Goal: Task Accomplishment & Management: Manage account settings

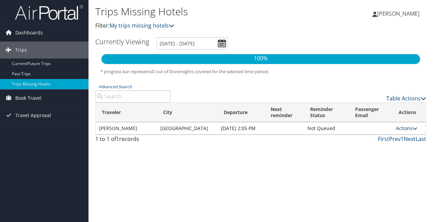
click at [412, 131] on icon at bounding box center [414, 128] width 5 height 5
click at [37, 99] on span "Book Travel" at bounding box center [28, 97] width 26 height 17
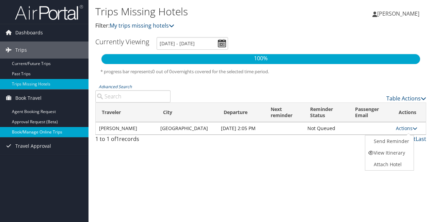
click at [37, 129] on link "Book/Manage Online Trips" at bounding box center [44, 132] width 88 height 10
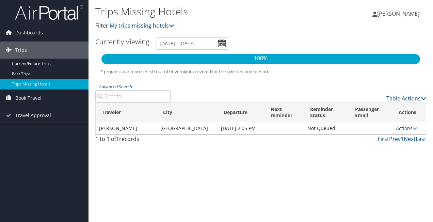
click at [377, 13] on icon at bounding box center [374, 14] width 5 height 5
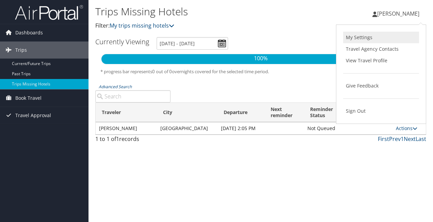
click at [361, 38] on link "My Settings" at bounding box center [381, 38] width 76 height 12
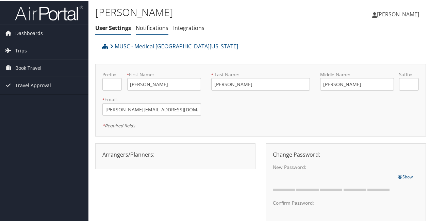
click at [153, 27] on link "Notifications" at bounding box center [152, 26] width 33 height 7
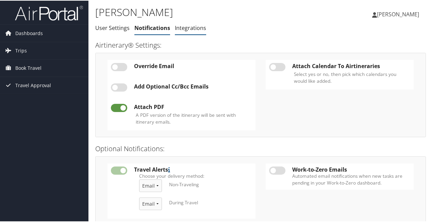
click at [191, 29] on link "Integrations" at bounding box center [190, 26] width 31 height 7
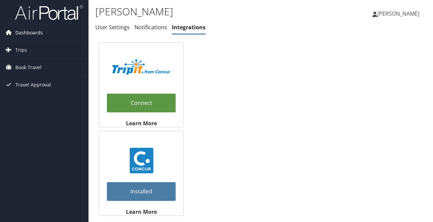
click at [29, 34] on span "Dashboards" at bounding box center [29, 32] width 28 height 17
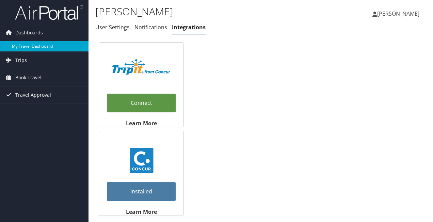
click at [29, 44] on link "My Travel Dashboard" at bounding box center [44, 46] width 88 height 10
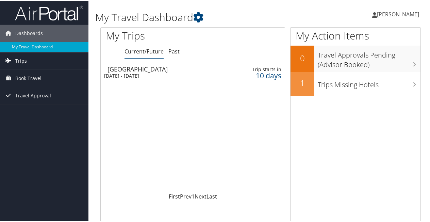
click at [16, 62] on span "Trips" at bounding box center [21, 60] width 12 height 17
click at [22, 109] on span "Book Travel" at bounding box center [28, 108] width 26 height 17
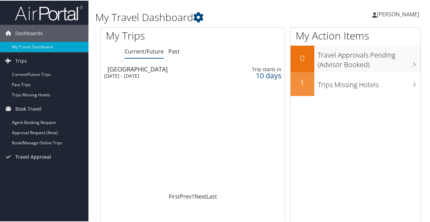
click at [24, 154] on span "Travel Approval" at bounding box center [33, 156] width 36 height 17
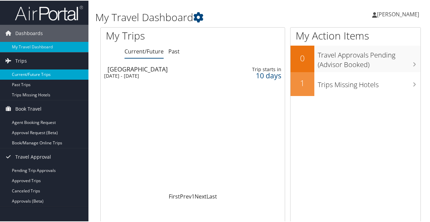
click at [32, 75] on link "Current/Future Trips" at bounding box center [44, 74] width 88 height 10
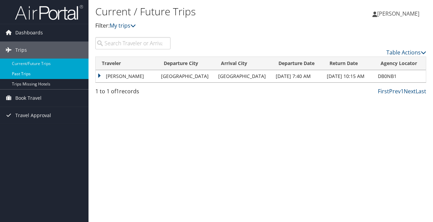
click at [15, 73] on link "Past Trips" at bounding box center [44, 74] width 88 height 10
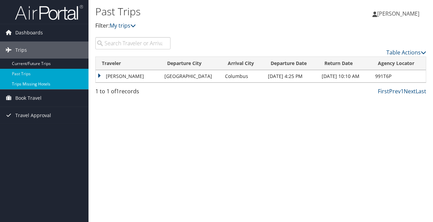
click at [28, 83] on link "Trips Missing Hotels" at bounding box center [44, 84] width 88 height 10
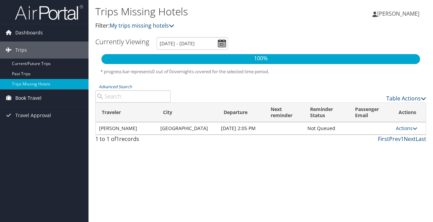
click at [29, 99] on span "Book Travel" at bounding box center [28, 97] width 26 height 17
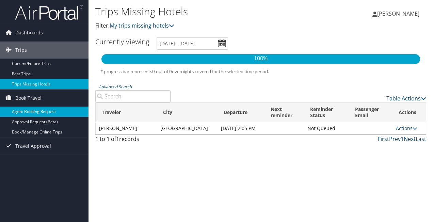
click at [32, 109] on link "Agent Booking Request" at bounding box center [44, 112] width 88 height 10
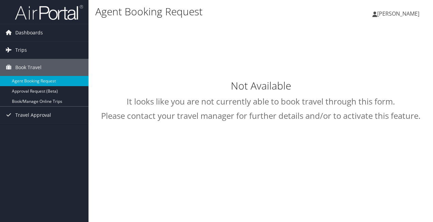
type input "[PERSON_NAME]"
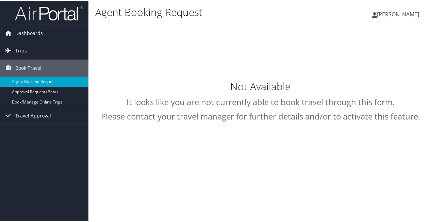
select select "[DOMAIN_NAME][EMAIL_ADDRESS][DOMAIN_NAME]"
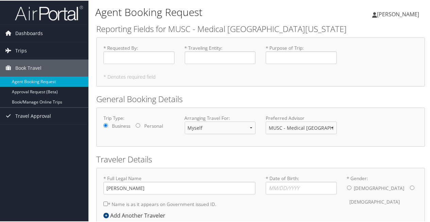
drag, startPoint x: 429, startPoint y: 56, endPoint x: 430, endPoint y: 64, distance: 7.6
click at [430, 64] on html "Menu Dashboards ► My Travel Dashboard Trips ► Current/Future Trips Past Trips T…" at bounding box center [216, 111] width 433 height 222
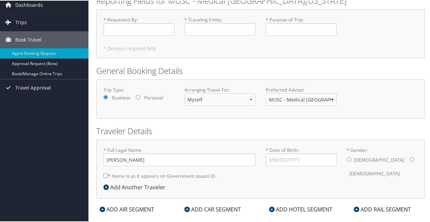
scroll to position [39, 0]
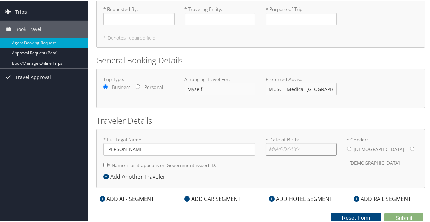
click at [267, 148] on input "* Date of Birth: Invalid Date" at bounding box center [301, 148] width 71 height 13
type input "03/06/1971"
click at [410, 147] on input "* Gender: Male Female" at bounding box center [412, 148] width 4 height 4
radio input "true"
click at [104, 164] on input "* Name is as it appears on Government issued ID." at bounding box center [105, 164] width 4 height 4
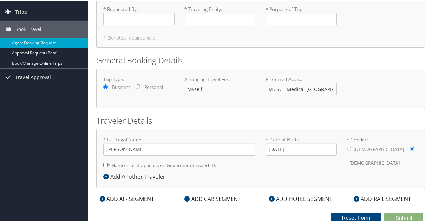
checkbox input "true"
click at [16, 9] on span "Trips" at bounding box center [21, 11] width 12 height 17
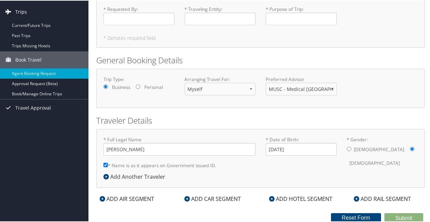
click at [15, 11] on span "Trips" at bounding box center [21, 11] width 12 height 17
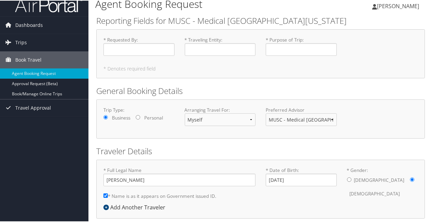
scroll to position [0, 0]
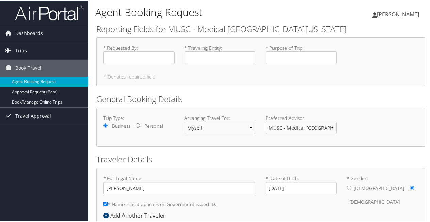
click at [374, 15] on icon at bounding box center [374, 14] width 5 height 5
click at [358, 58] on link "View Travel Profile" at bounding box center [380, 61] width 76 height 12
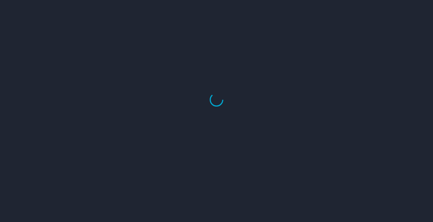
select select "US"
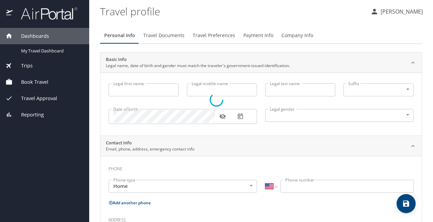
type input "[PERSON_NAME]"
type input "[DEMOGRAPHIC_DATA]"
type input "[PERSON_NAME]"
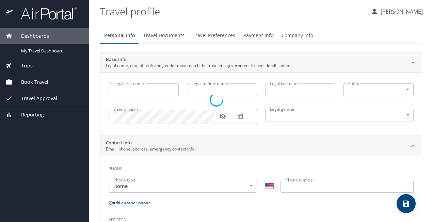
type input "[PERSON_NAME]"
type input "[PHONE_NUMBER]"
type input "[EMAIL_ADDRESS][DOMAIN_NAME]"
select select "US"
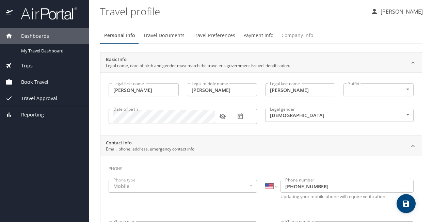
click at [293, 34] on span "Company Info" at bounding box center [297, 35] width 32 height 9
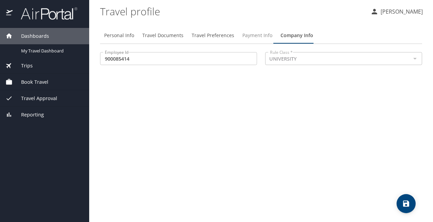
click at [249, 34] on span "Payment Info" at bounding box center [257, 35] width 30 height 9
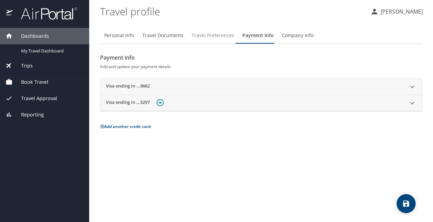
click at [218, 34] on span "Travel Preferences" at bounding box center [213, 35] width 43 height 9
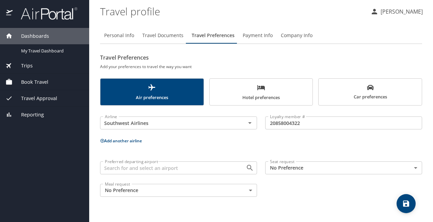
click at [103, 140] on icon at bounding box center [102, 140] width 4 height 4
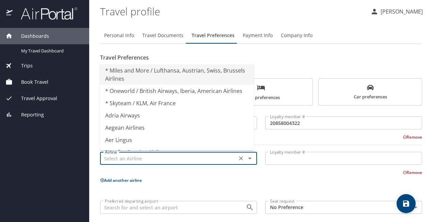
click at [114, 158] on input "text" at bounding box center [168, 158] width 133 height 9
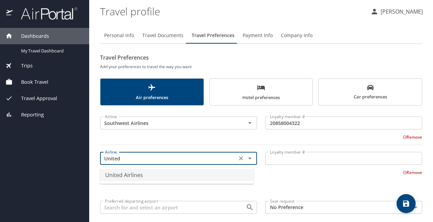
click at [118, 174] on li "United Airlines" at bounding box center [177, 175] width 154 height 12
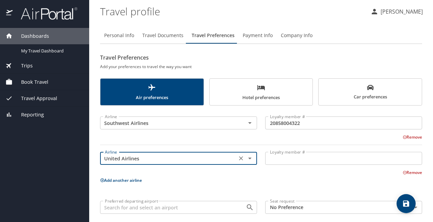
type input "United Airlines"
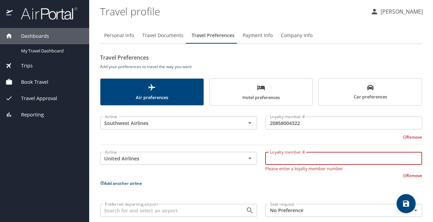
click at [280, 162] on input "Loyalty member #" at bounding box center [343, 158] width 157 height 13
type input "LYA56071"
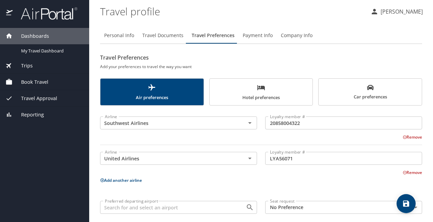
click at [101, 182] on icon at bounding box center [102, 180] width 4 height 4
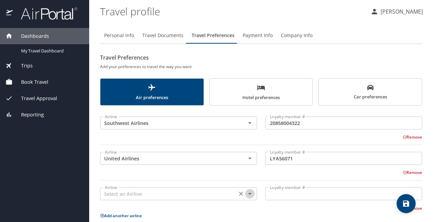
click at [246, 192] on icon "Open" at bounding box center [250, 194] width 8 height 8
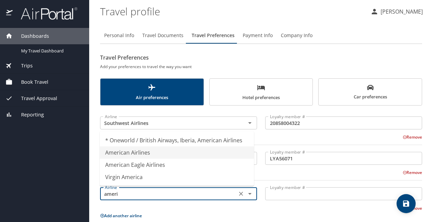
click at [208, 153] on li "American Airlines" at bounding box center [177, 152] width 154 height 12
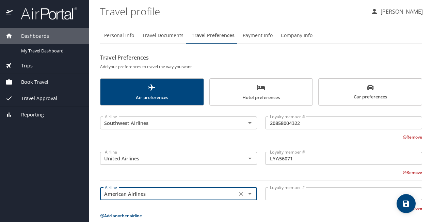
type input "American Airlines"
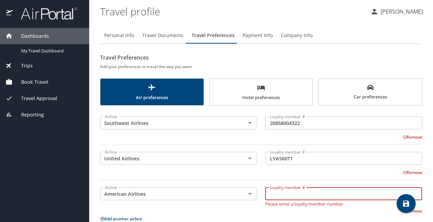
click at [273, 193] on input "Loyalty member #" at bounding box center [343, 193] width 157 height 13
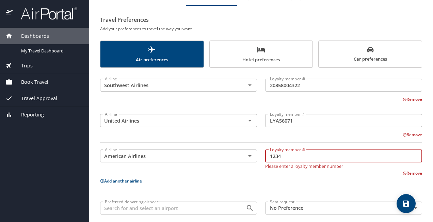
scroll to position [41, 0]
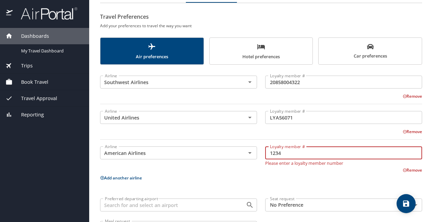
click at [132, 199] on div "Preferred departing airport" at bounding box center [178, 204] width 157 height 13
type input "1234"
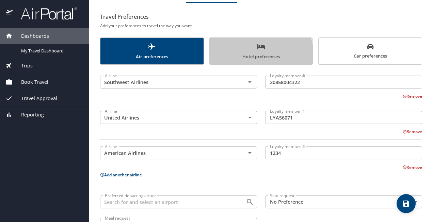
click at [224, 55] on span "Hotel preferences" at bounding box center [261, 52] width 95 height 18
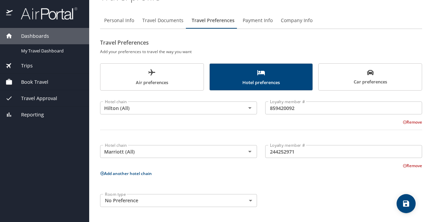
scroll to position [14, 0]
